Goal: Transaction & Acquisition: Purchase product/service

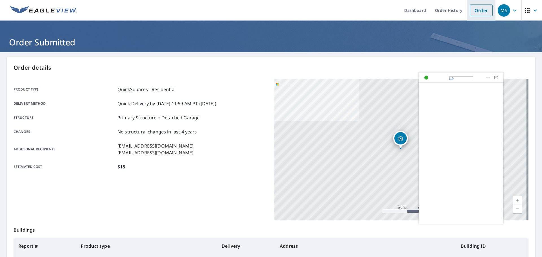
click at [481, 13] on link "Order" at bounding box center [480, 11] width 23 height 12
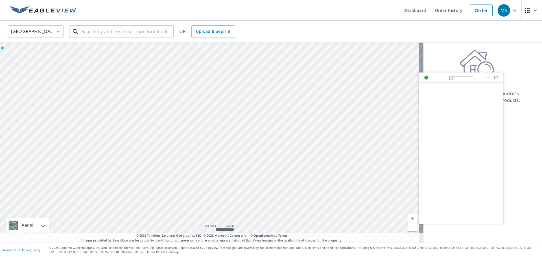
click at [124, 32] on input "text" at bounding box center [122, 32] width 80 height 16
paste input "[STREET_ADDRESS]"
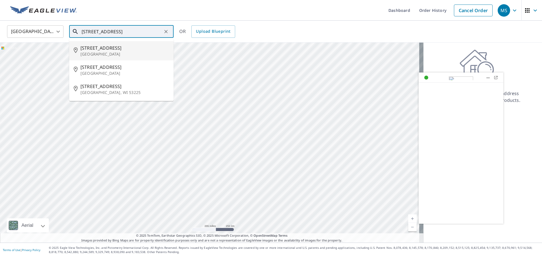
click at [123, 47] on span "[STREET_ADDRESS]" at bounding box center [124, 48] width 89 height 7
type input "[STREET_ADDRESS]"
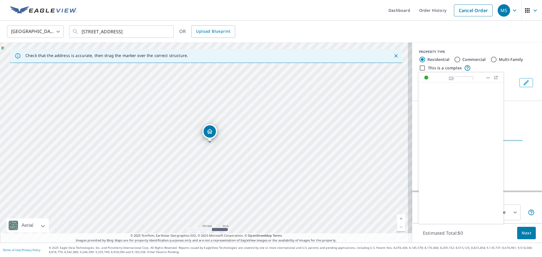
click at [486, 75] on div at bounding box center [488, 78] width 6 height 6
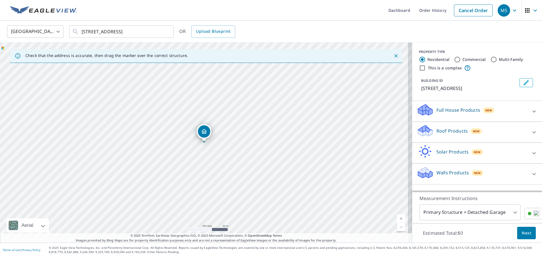
click at [527, 128] on div at bounding box center [534, 133] width 14 height 14
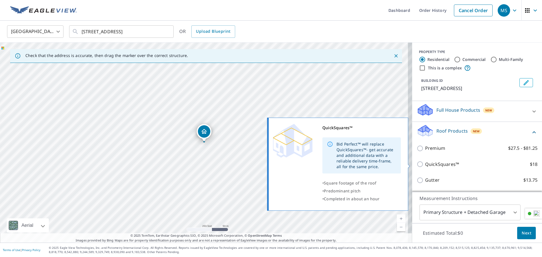
click at [458, 165] on label "QuickSquares™ $18" at bounding box center [481, 164] width 112 height 7
click at [425, 165] on input "QuickSquares™ $18" at bounding box center [420, 164] width 8 height 7
checkbox input "true"
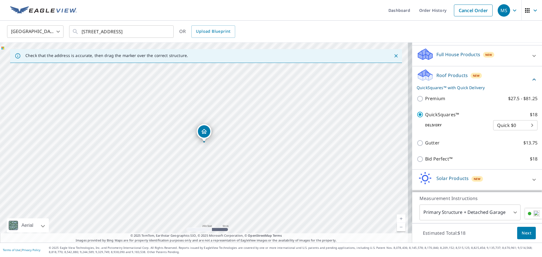
scroll to position [75, 0]
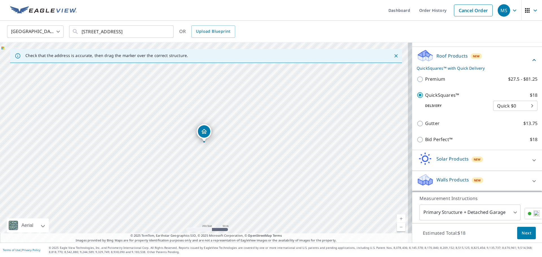
click at [524, 231] on span "Next" at bounding box center [526, 233] width 10 height 7
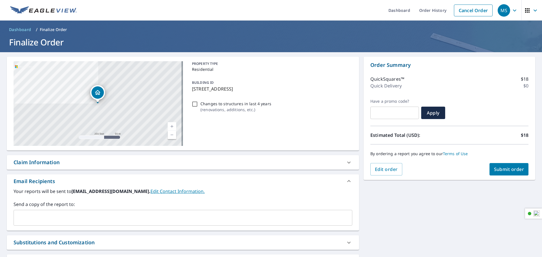
click at [73, 218] on input "text" at bounding box center [178, 217] width 325 height 11
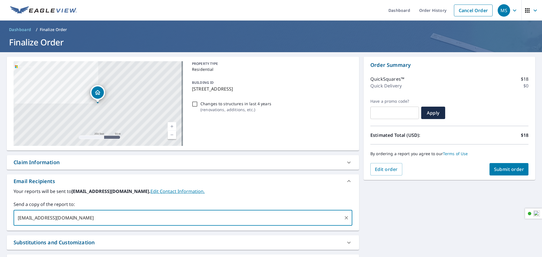
type input "[EMAIL_ADDRESS][DOMAIN_NAME]"
click at [514, 163] on button "Submit order" at bounding box center [508, 169] width 39 height 12
